Goal: Go to known website: Access a specific website the user already knows

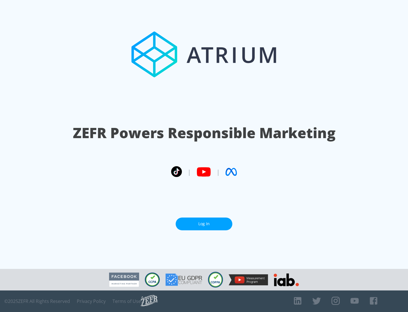
click at [204, 223] on link "Log In" at bounding box center [204, 223] width 57 height 13
